Goal: Task Accomplishment & Management: Manage account settings

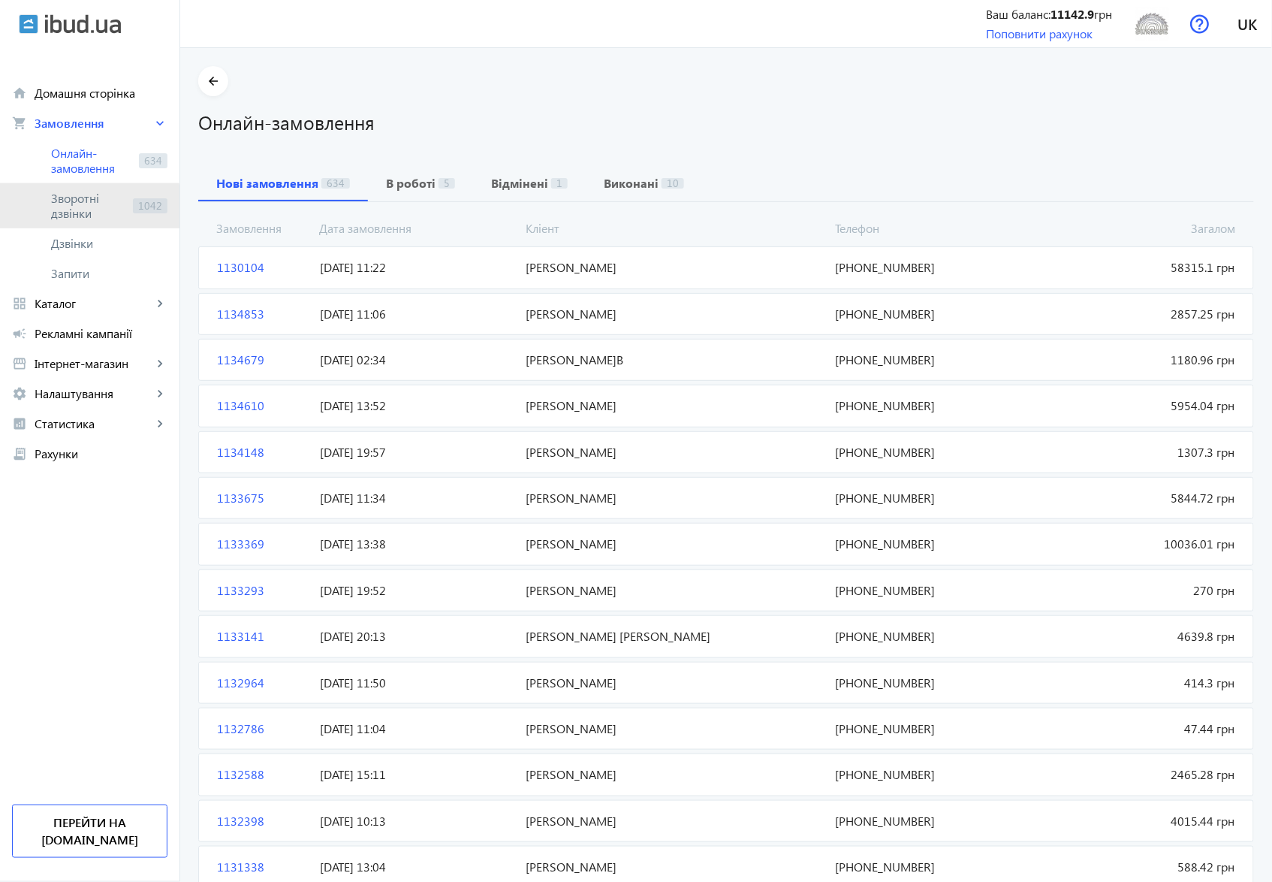
click at [71, 210] on span "Зворотні дзвінки" at bounding box center [89, 206] width 76 height 30
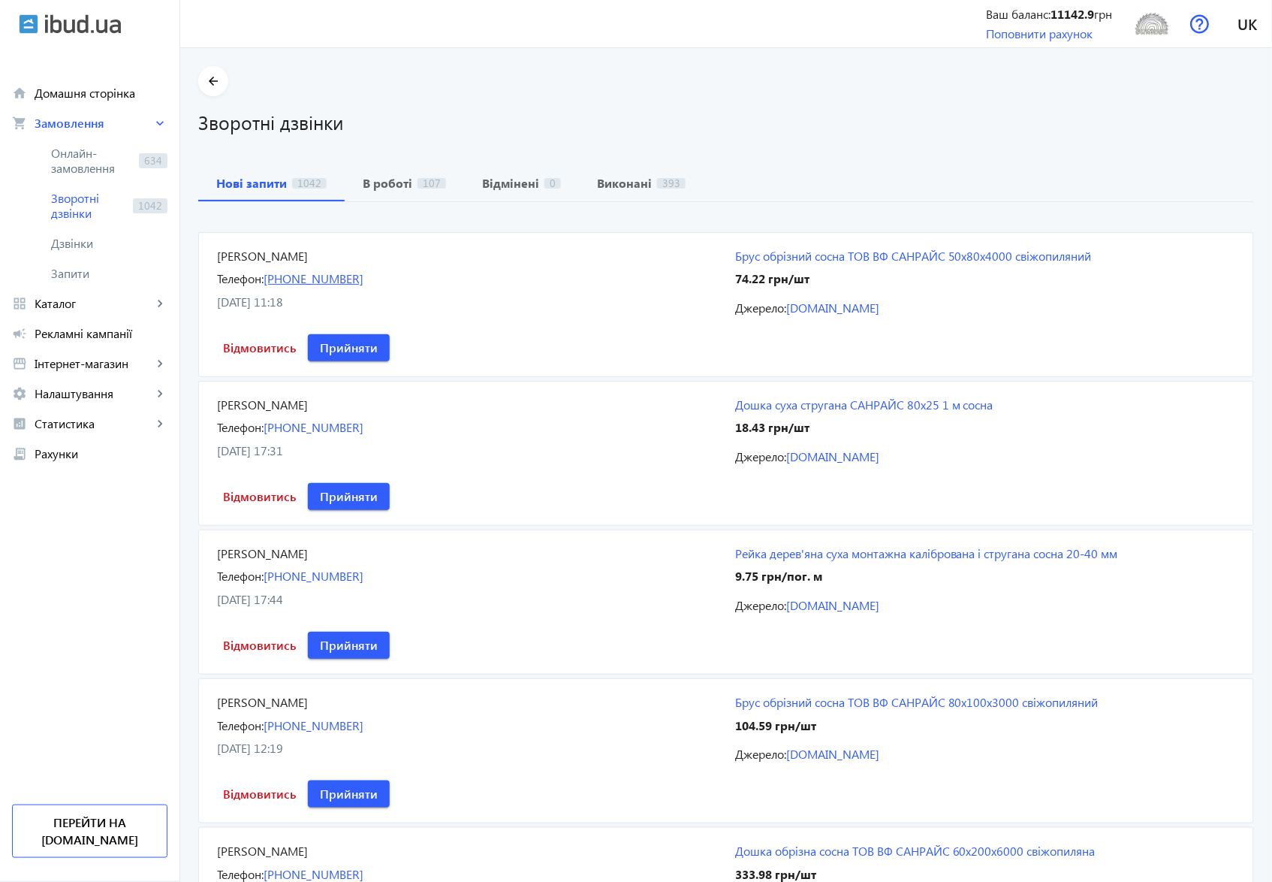
drag, startPoint x: 379, startPoint y: 278, endPoint x: 290, endPoint y: 276, distance: 89.4
click at [290, 276] on div "Телефон: [PHONE_NUMBER]" at bounding box center [467, 278] width 500 height 17
copy link "63) [PHONE_NUMBER]"
click at [69, 272] on span "Запити" at bounding box center [109, 273] width 116 height 15
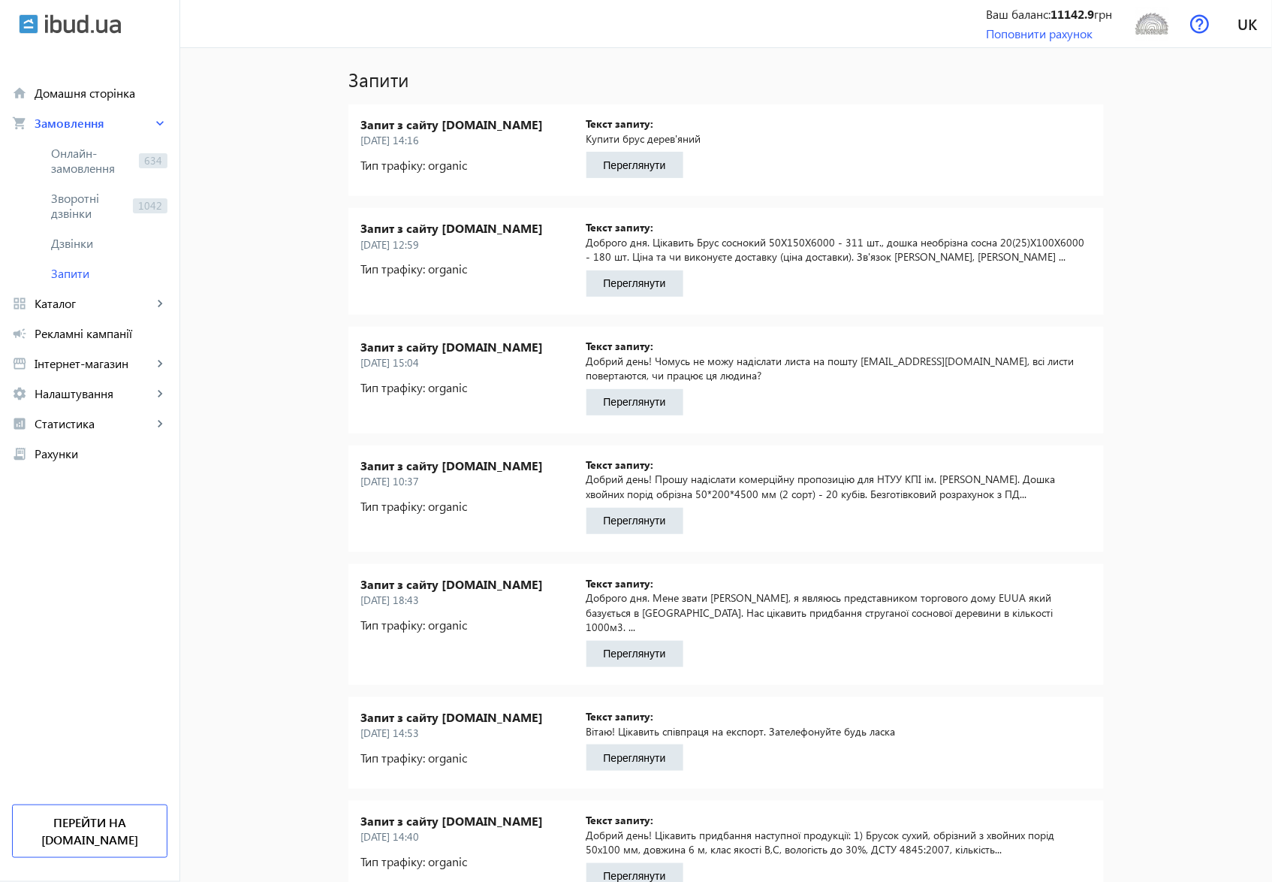
click at [649, 168] on button "Переглянути" at bounding box center [634, 165] width 97 height 26
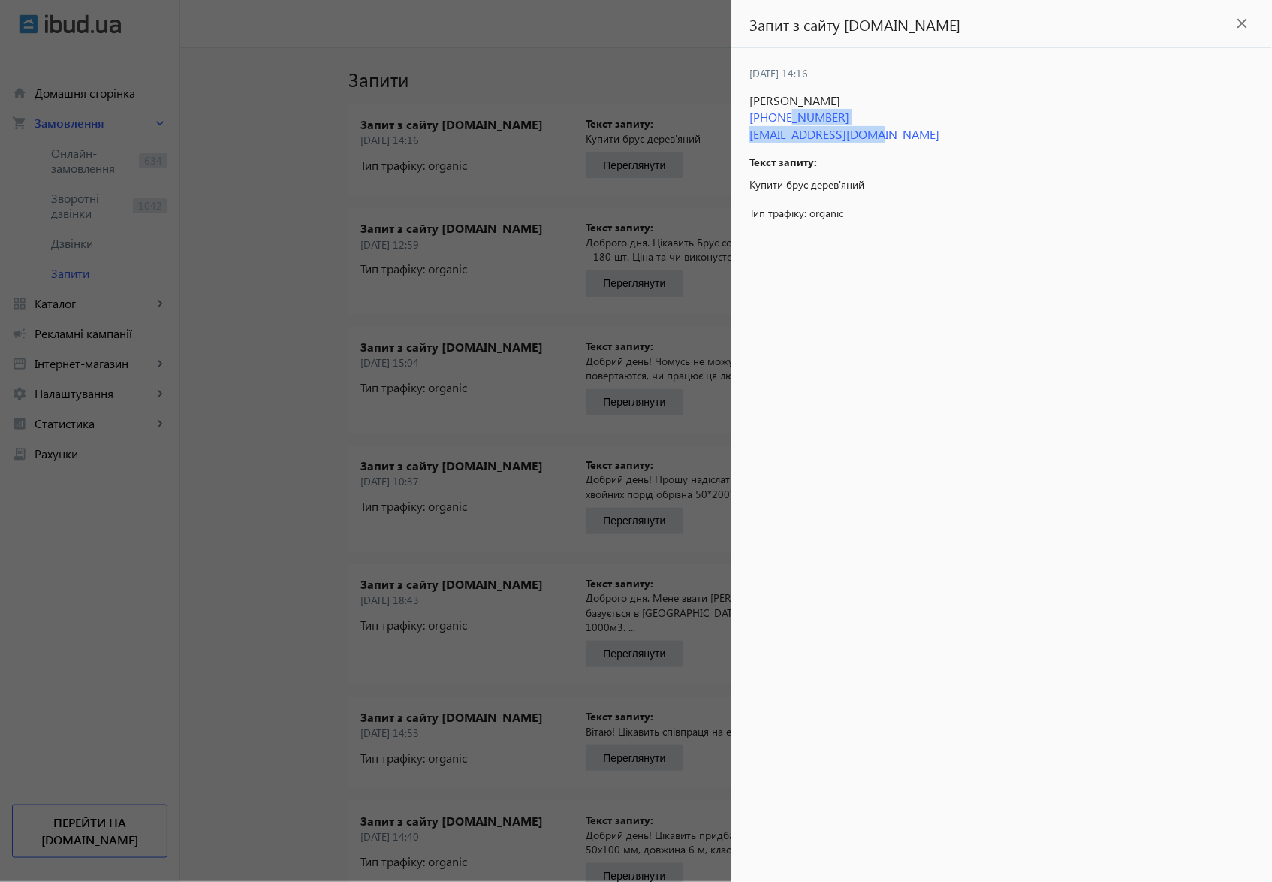
drag, startPoint x: 879, startPoint y: 125, endPoint x: 785, endPoint y: 119, distance: 94.1
click at [785, 119] on div "[PERSON_NAME] [PHONE_NUMBER] [EMAIL_ADDRESS][DOMAIN_NAME]" at bounding box center [1001, 117] width 505 height 50
copy div "50) [PHONE_NUMBER] [EMAIL_ADDRESS][DOMAIN_NAME]"
click at [862, 121] on span "[PHONE_NUMBER]" at bounding box center [1001, 117] width 505 height 17
drag, startPoint x: 857, startPoint y: 115, endPoint x: 785, endPoint y: 118, distance: 71.4
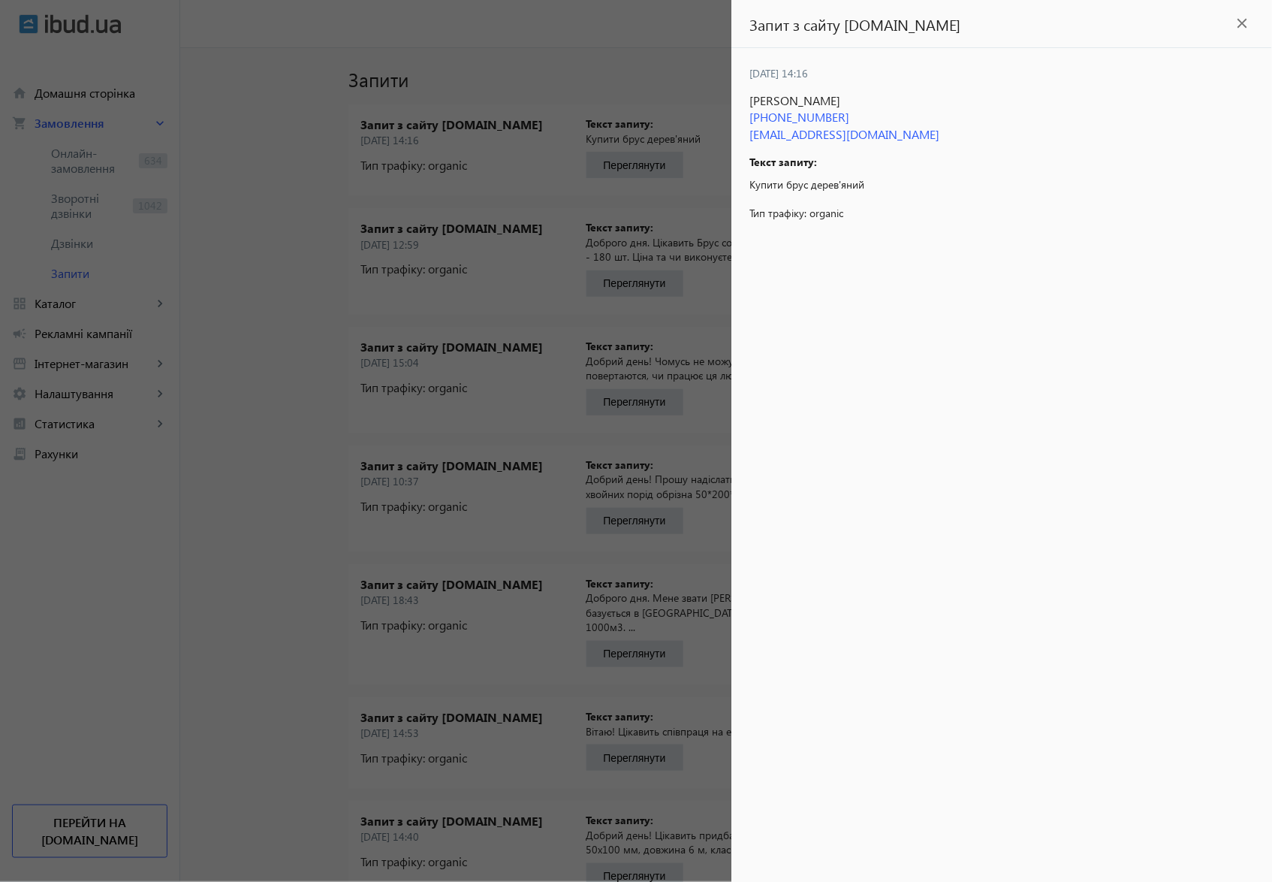
click at [785, 118] on span "[PHONE_NUMBER]" at bounding box center [1001, 117] width 505 height 17
copy span "50) [PHONE_NUMBER]"
